Goal: Register for event/course

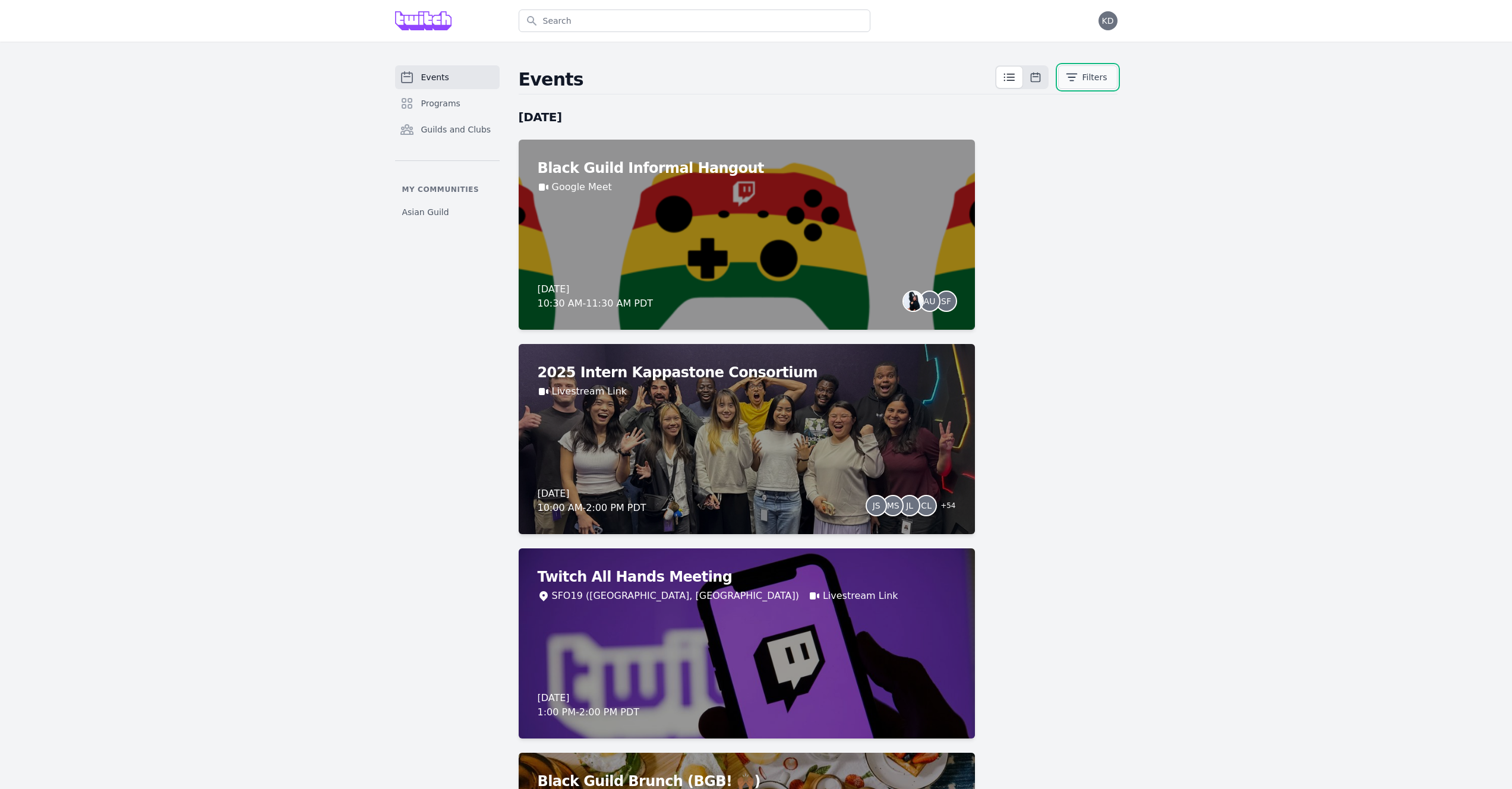
click at [1100, 70] on button "Filters" at bounding box center [1087, 77] width 59 height 24
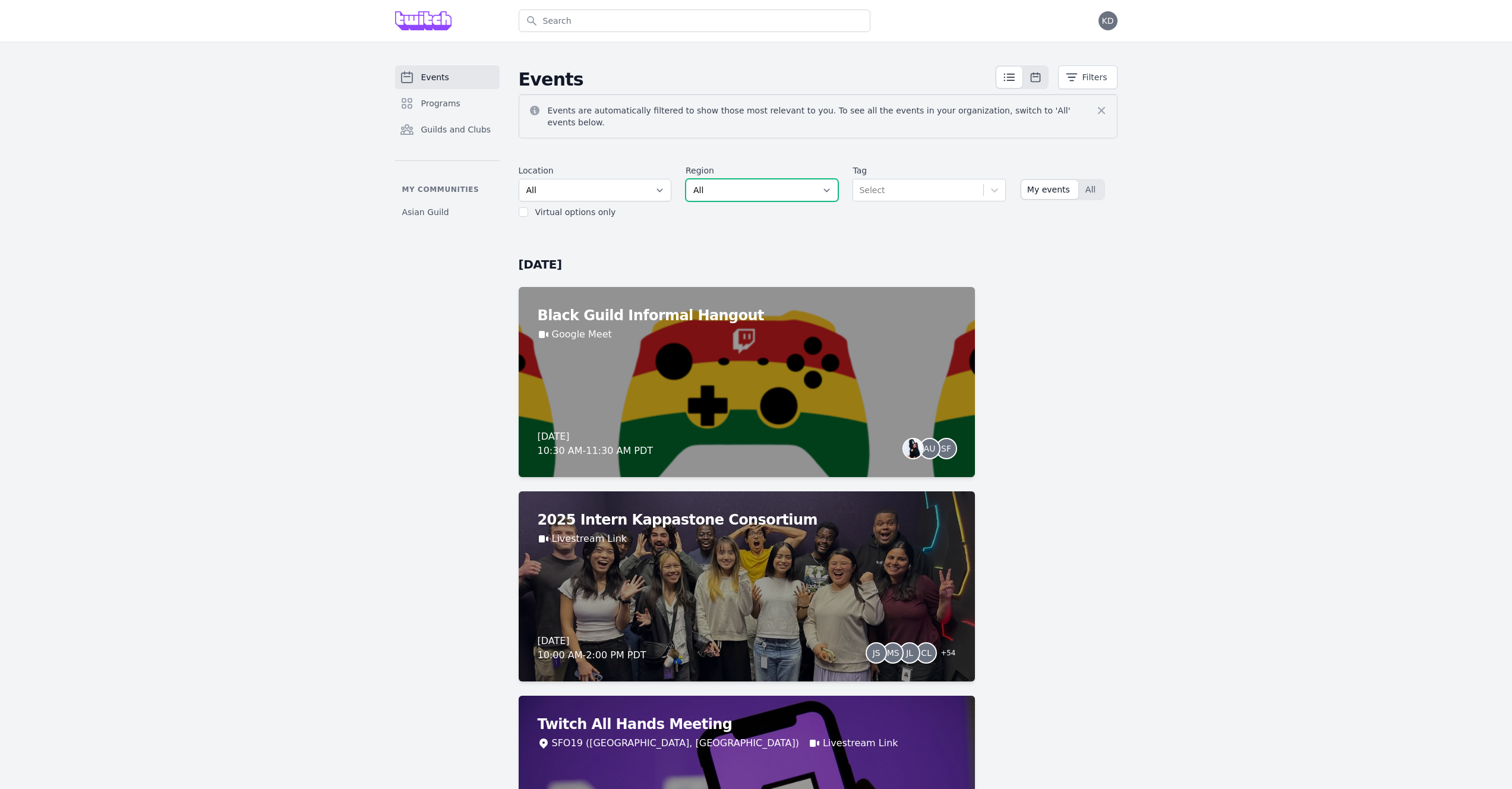
click at [782, 185] on select "All AMER - [GEOGRAPHIC_DATA] - [GEOGRAPHIC_DATA] - [GEOGRAPHIC_DATA] - West APA…" at bounding box center [762, 190] width 152 height 22
click at [625, 183] on select "All SEA81 Oscar ([GEOGRAPHIC_DATA], [GEOGRAPHIC_DATA]) LHR32 ([GEOGRAPHIC_DATA]…" at bounding box center [595, 190] width 152 height 22
select select "40"
click at [519, 179] on select "All SEA81 Oscar ([GEOGRAPHIC_DATA], [GEOGRAPHIC_DATA]) LHR32 ([GEOGRAPHIC_DATA]…" at bounding box center [595, 190] width 152 height 22
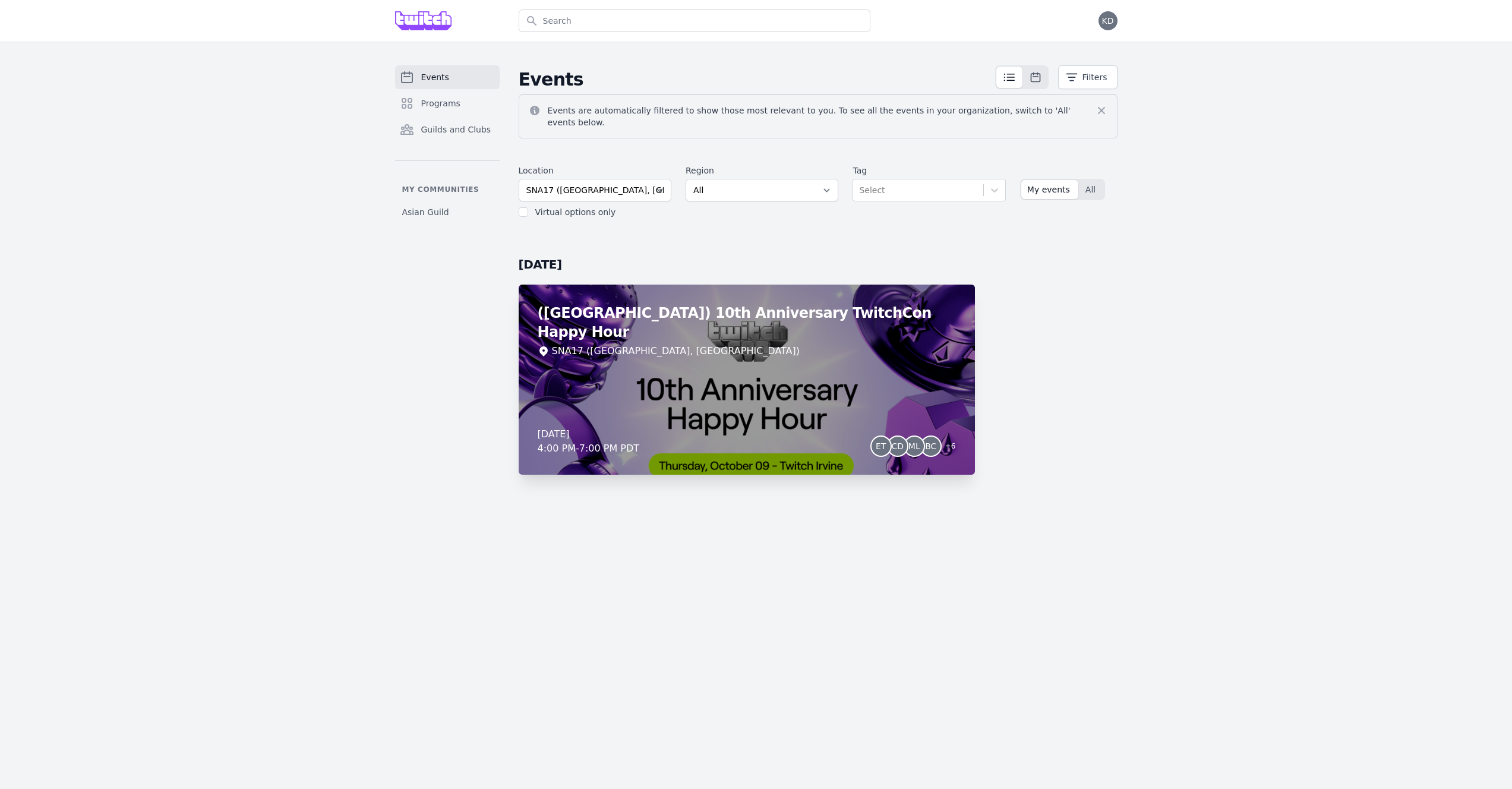
click at [905, 349] on div "([GEOGRAPHIC_DATA]) 10th Anniversary TwitchCon Happy Hour SNA17 ([GEOGRAPHIC_DA…" at bounding box center [746, 379] width 457 height 190
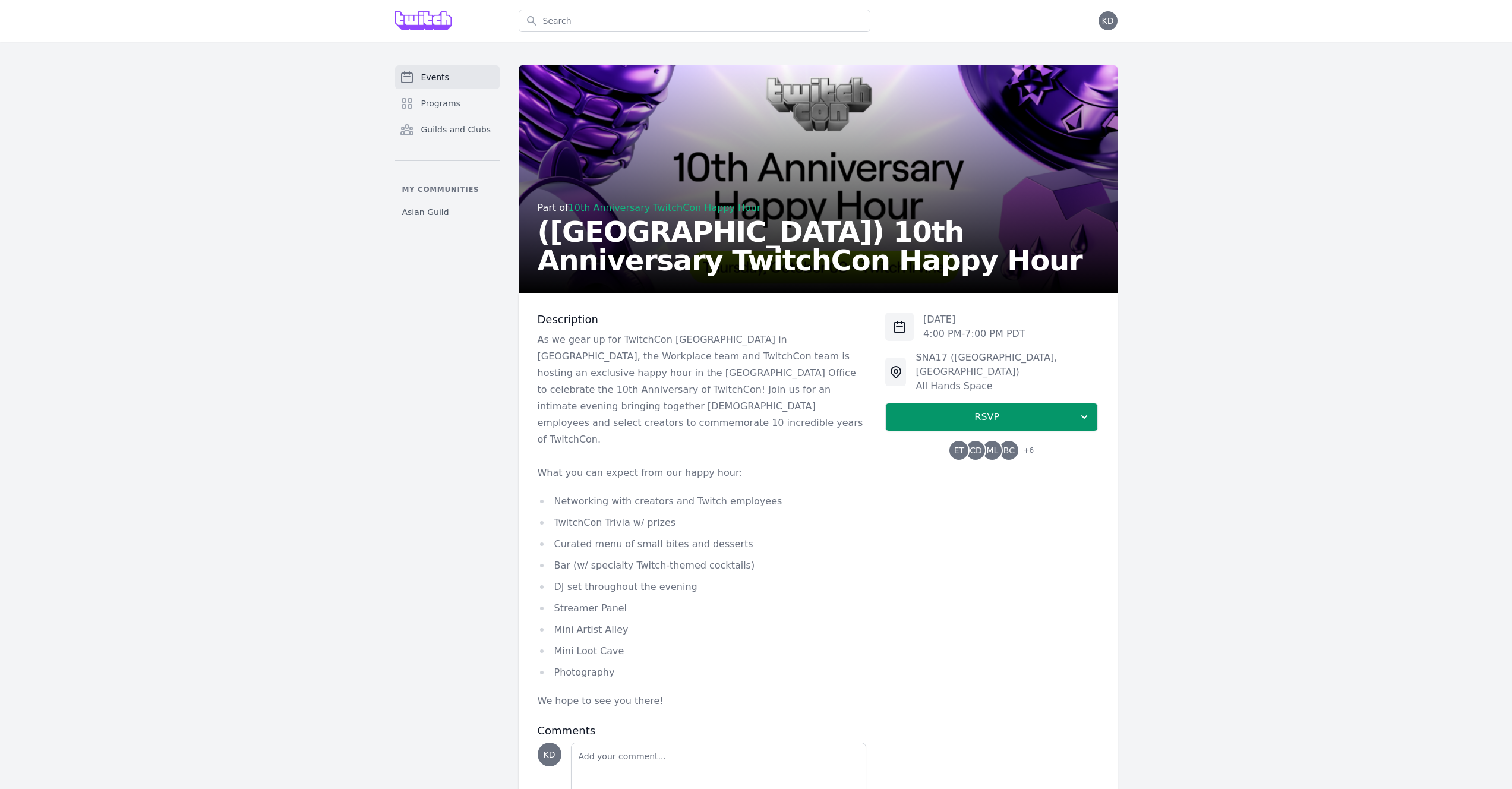
click at [727, 493] on li "Networking with creators and Twitch employees" at bounding box center [702, 501] width 329 height 16
click at [800, 493] on li "Networking with creators and Twitch employees" at bounding box center [702, 501] width 329 height 16
click at [984, 409] on span "RSVP" at bounding box center [987, 416] width 183 height 14
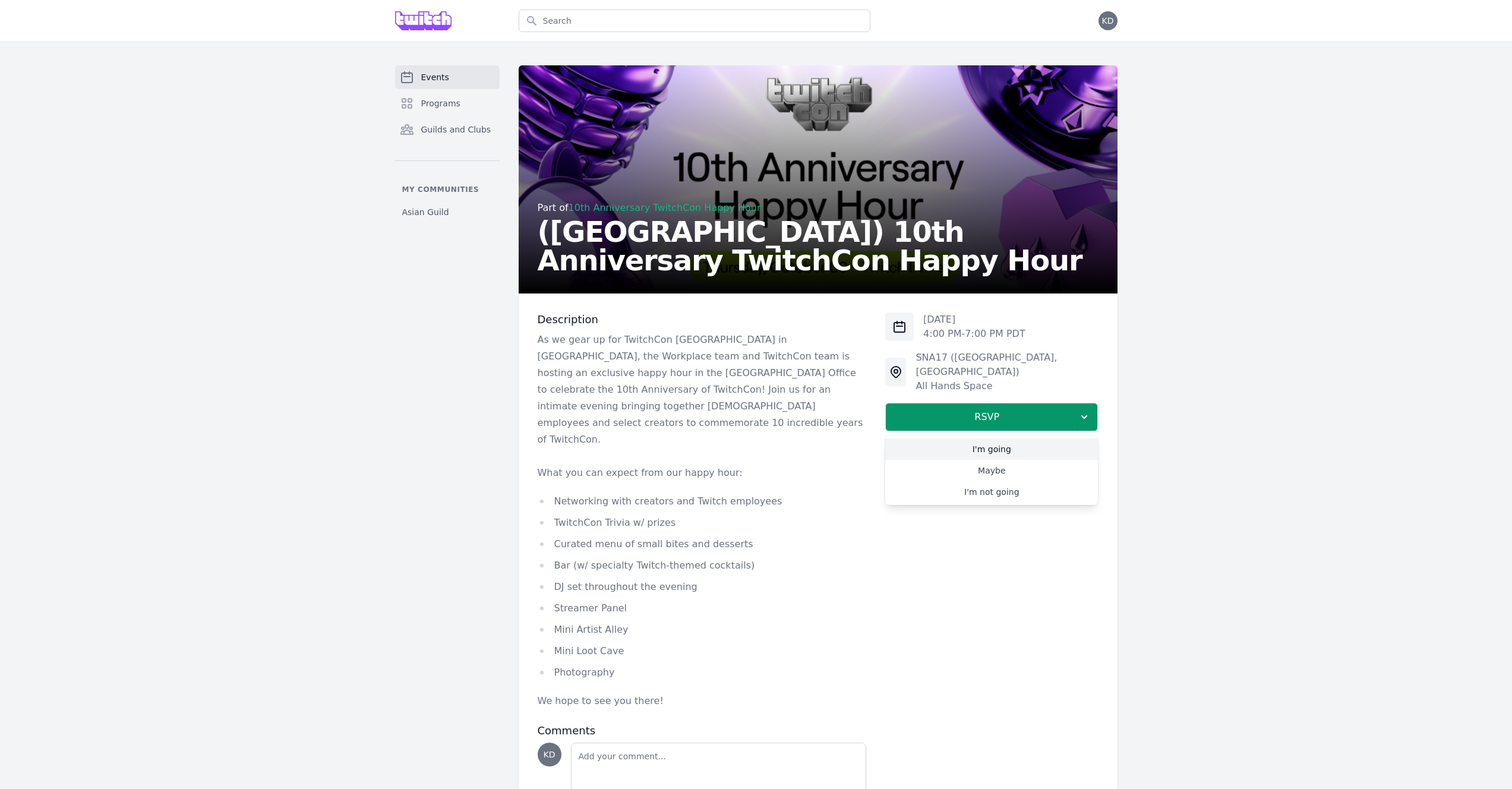
click at [1043, 438] on link "I'm going" at bounding box center [991, 448] width 213 height 21
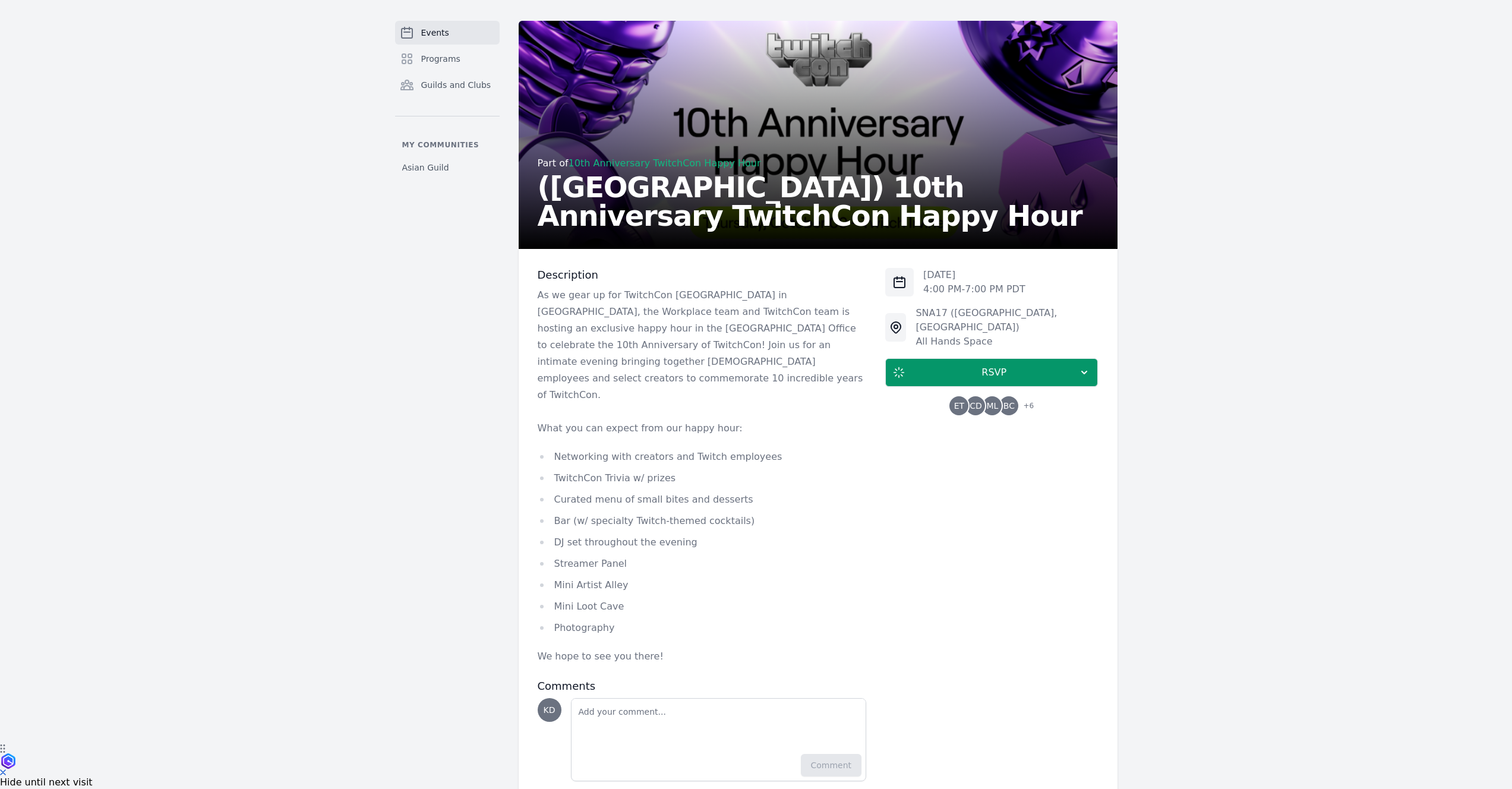
scroll to position [46, 0]
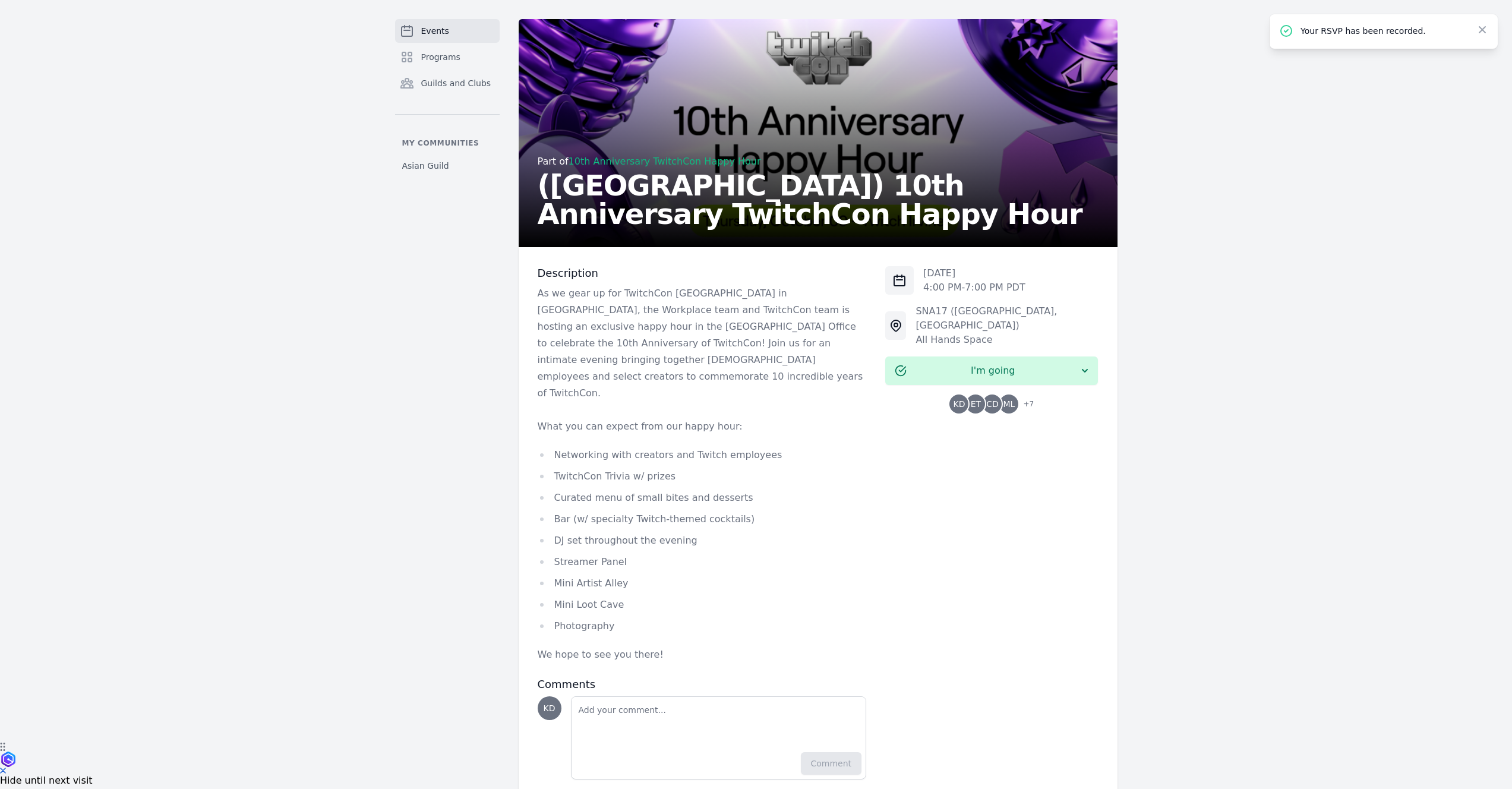
click at [740, 338] on p "As we gear up for TwitchCon [GEOGRAPHIC_DATA] in [GEOGRAPHIC_DATA], the Workpla…" at bounding box center [702, 343] width 329 height 116
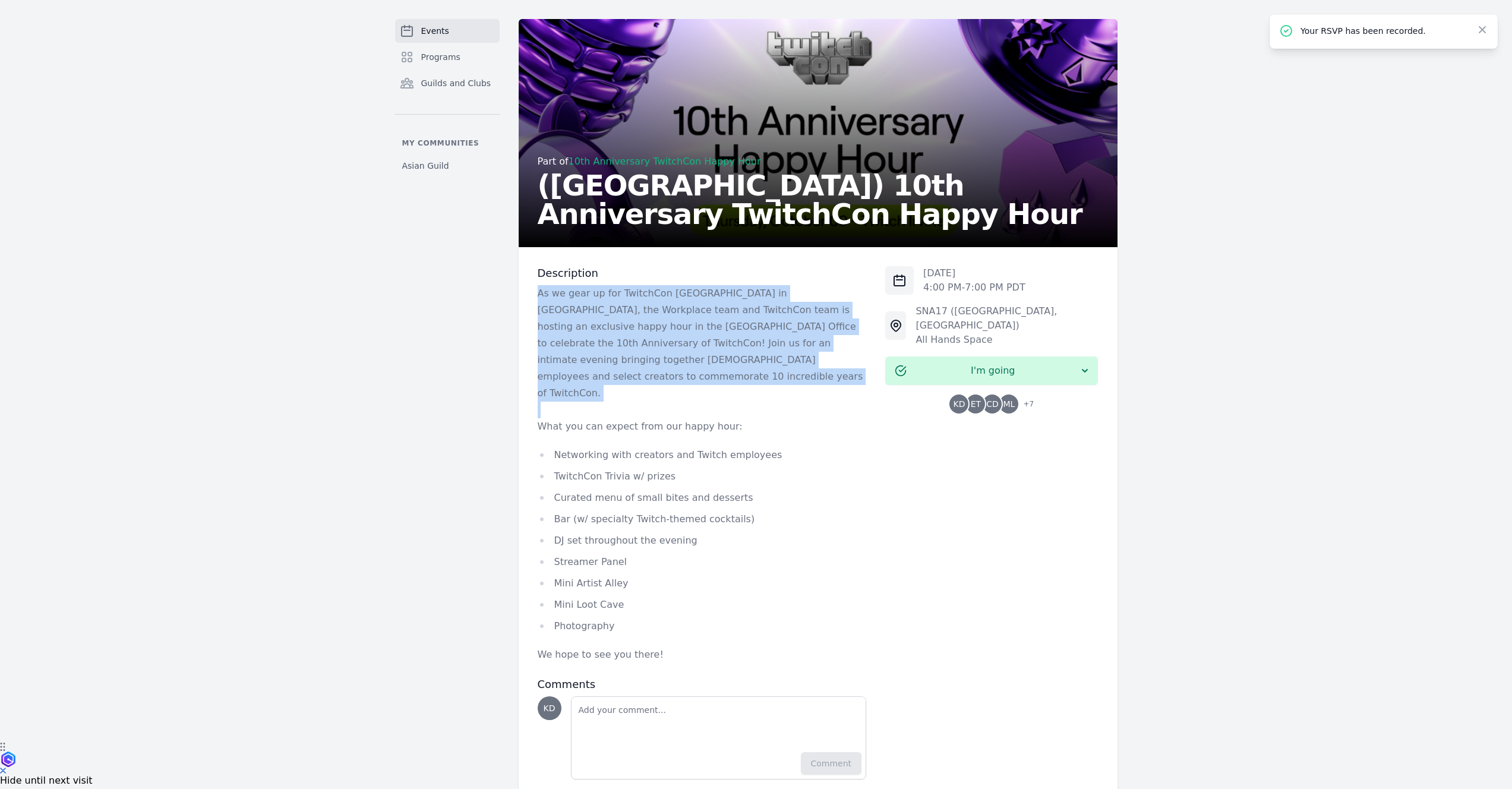
click at [740, 338] on p "As we gear up for TwitchCon [GEOGRAPHIC_DATA] in [GEOGRAPHIC_DATA], the Workpla…" at bounding box center [702, 343] width 329 height 116
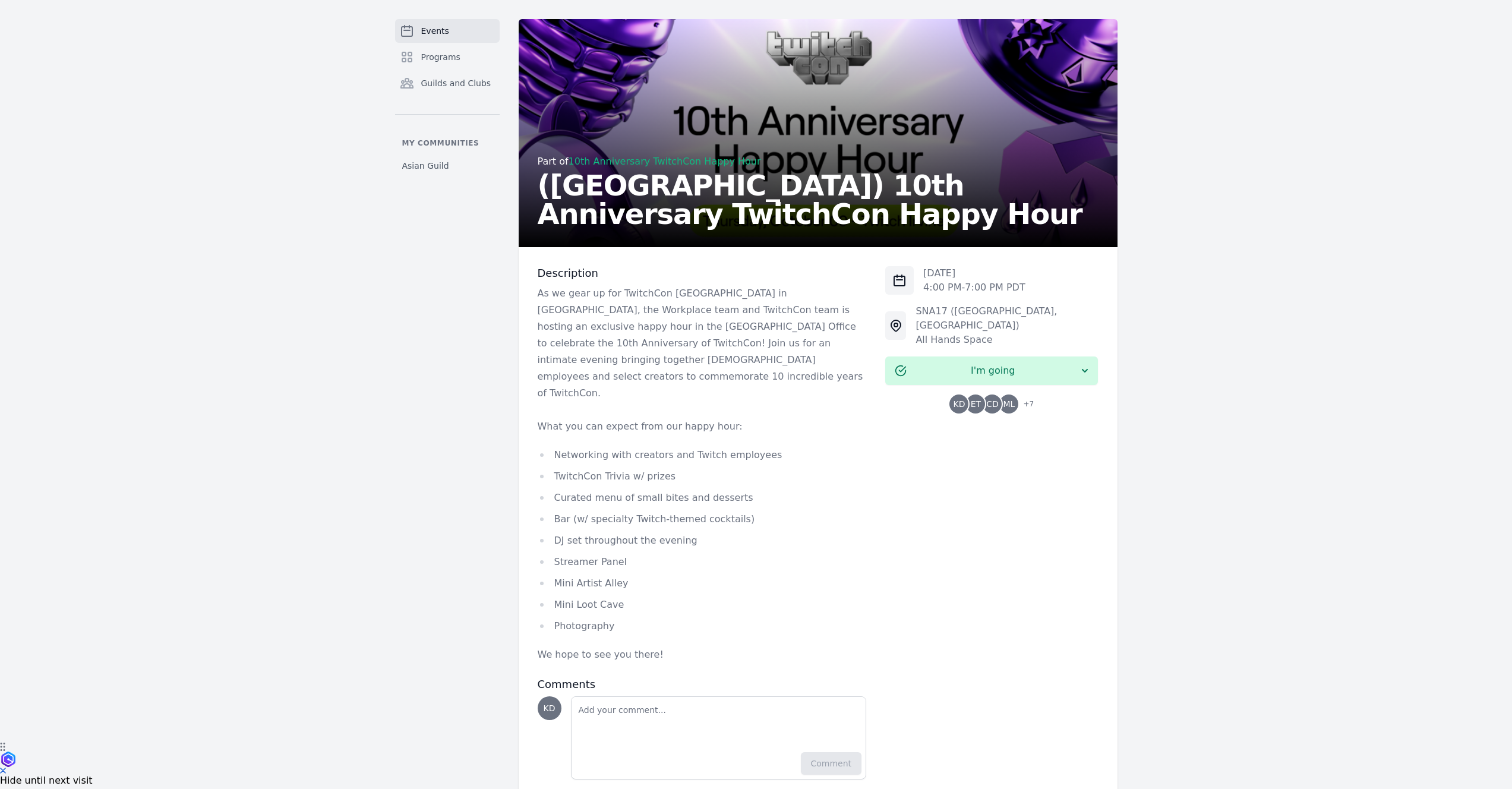
click at [959, 474] on div "[DATE] 4:00 PM - 7:00 PM PDT SNA17 ([GEOGRAPHIC_DATA], [GEOGRAPHIC_DATA]) All H…" at bounding box center [991, 522] width 213 height 513
click at [1142, 546] on div "Events Programs Guilds and Clubs My communities Asian Guild Part of 10th Annive…" at bounding box center [756, 408] width 1512 height 826
